Goal: Go to known website: Access a specific website the user already knows

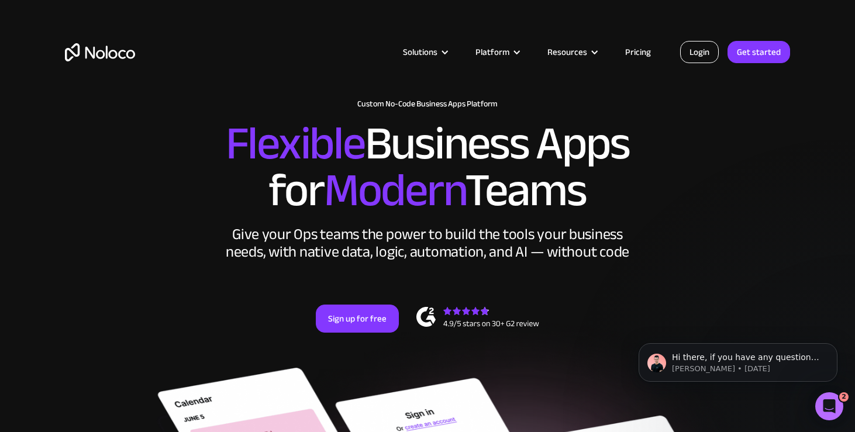
click at [698, 49] on link "Login" at bounding box center [699, 52] width 39 height 22
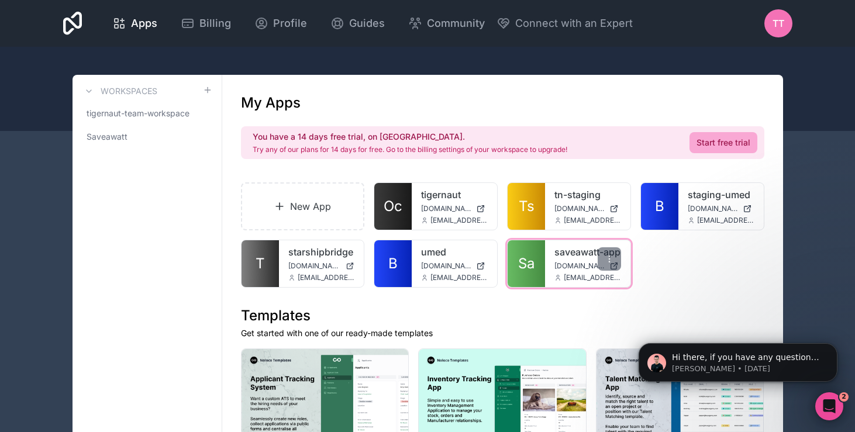
click at [561, 259] on link "saveawatt-app" at bounding box center [587, 252] width 67 height 14
